Goal: Use online tool/utility: Utilize a website feature to perform a specific function

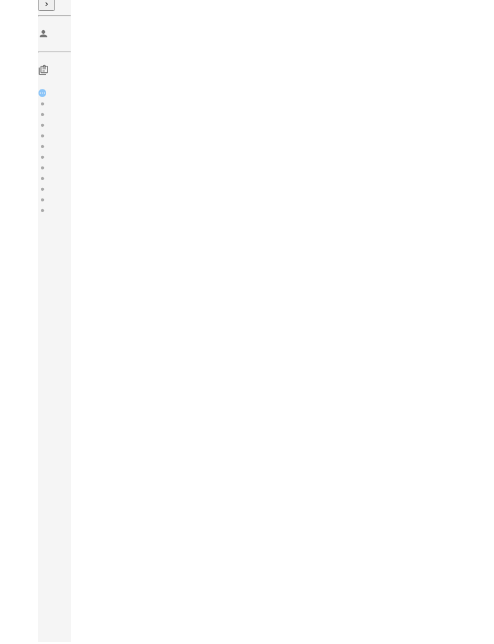
scroll to position [7, 0]
click at [353, 185] on div at bounding box center [367, 110] width 232 height 196
click at [370, 187] on div at bounding box center [367, 110] width 232 height 196
click at [366, 191] on div at bounding box center [367, 110] width 232 height 196
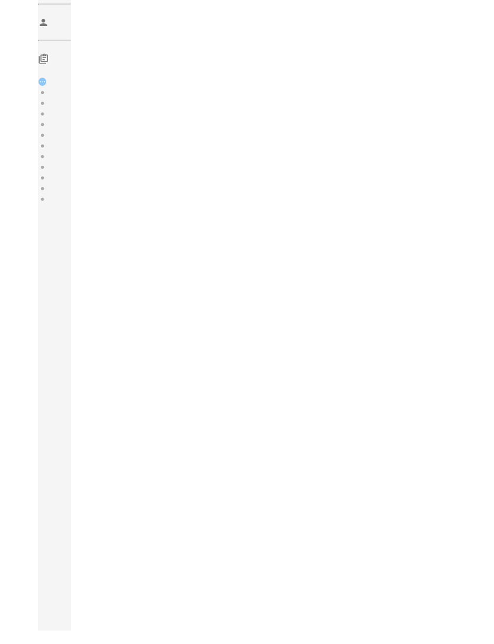
click at [439, 176] on div at bounding box center [367, 110] width 232 height 196
click at [434, 174] on div at bounding box center [367, 110] width 232 height 196
click at [437, 194] on div at bounding box center [367, 110] width 232 height 196
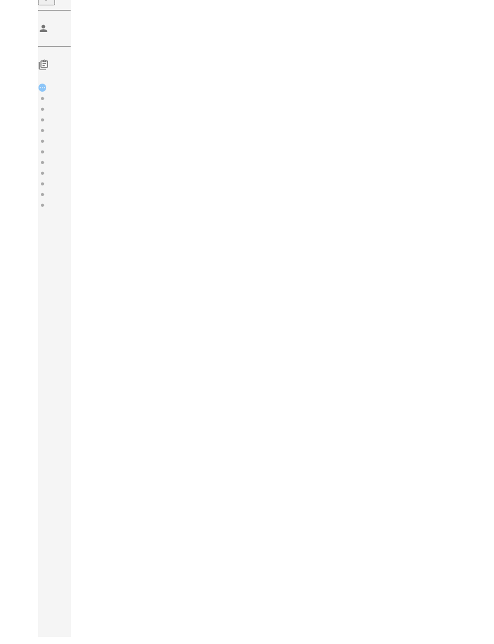
click at [437, 194] on div at bounding box center [367, 110] width 232 height 196
click at [422, 182] on div at bounding box center [367, 110] width 232 height 196
click at [297, 196] on div at bounding box center [367, 110] width 232 height 196
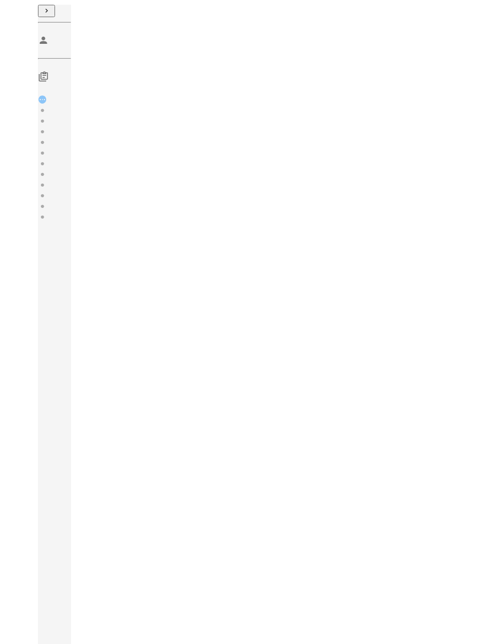
click at [297, 195] on div at bounding box center [367, 110] width 232 height 196
click at [305, 200] on div at bounding box center [367, 110] width 232 height 196
click at [302, 204] on div at bounding box center [367, 110] width 232 height 196
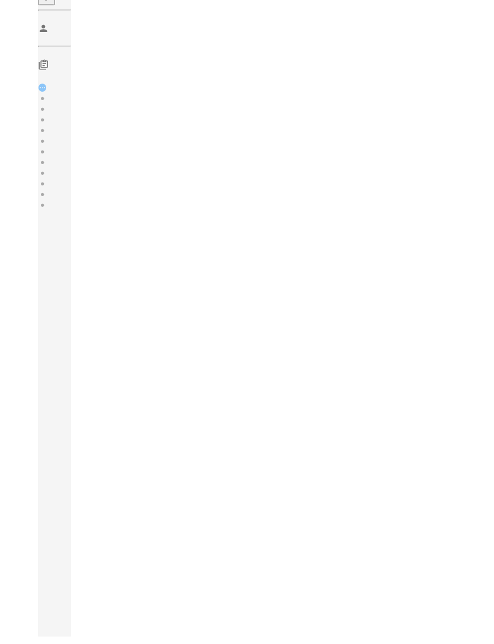
scroll to position [3, 0]
click at [443, 191] on div at bounding box center [367, 110] width 232 height 196
click at [421, 169] on div at bounding box center [367, 110] width 232 height 196
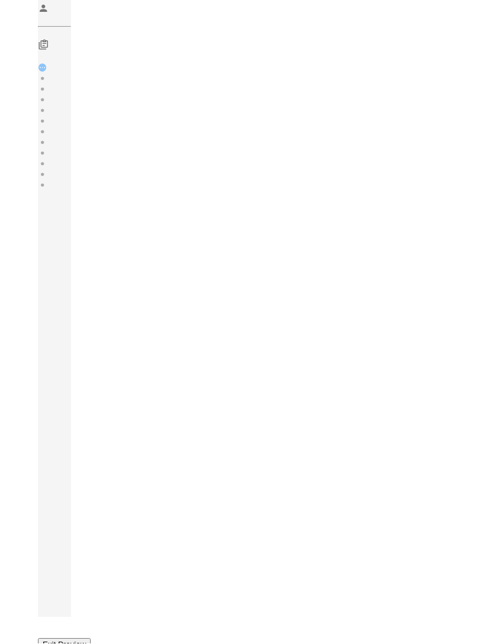
click at [446, 165] on div at bounding box center [367, 110] width 232 height 196
click at [447, 162] on div at bounding box center [367, 110] width 232 height 196
click at [363, 156] on div at bounding box center [367, 110] width 232 height 196
click at [373, 203] on div at bounding box center [367, 110] width 232 height 196
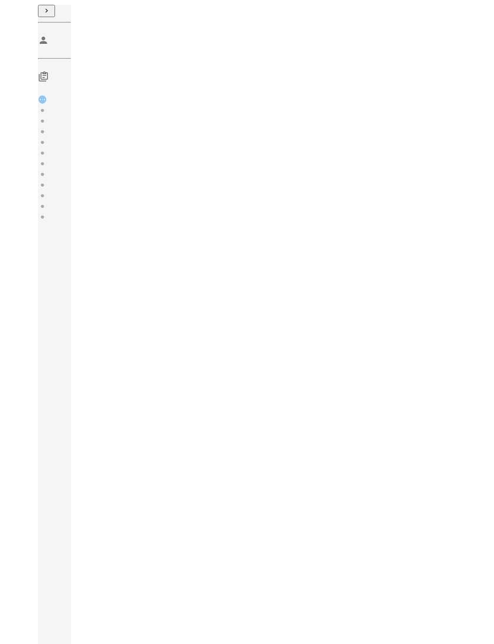
click at [360, 200] on div at bounding box center [367, 110] width 232 height 196
click at [292, 200] on div at bounding box center [367, 110] width 232 height 196
